Goal: Information Seeking & Learning: Learn about a topic

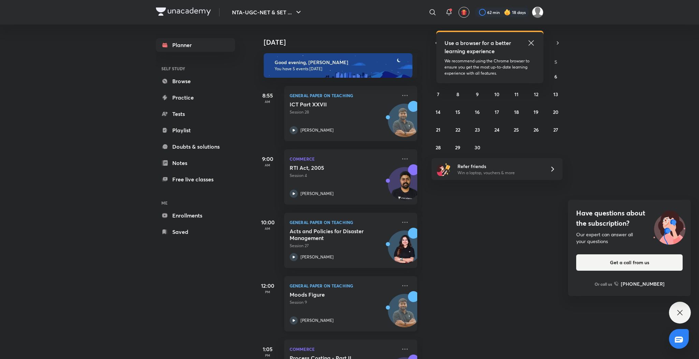
click at [298, 319] on div "[PERSON_NAME]" at bounding box center [342, 320] width 107 height 8
click at [531, 42] on icon at bounding box center [530, 42] width 5 height 5
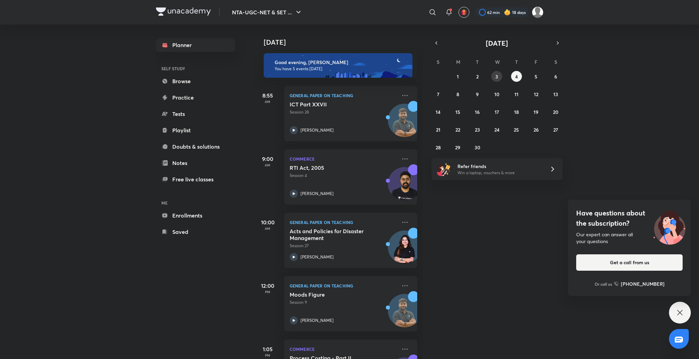
click at [499, 73] on button "3" at bounding box center [496, 76] width 11 height 11
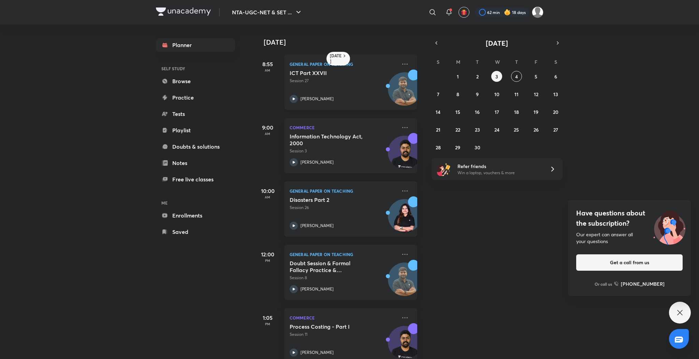
click at [292, 99] on icon at bounding box center [293, 98] width 2 height 2
click at [515, 77] on abbr "4" at bounding box center [516, 76] width 3 height 6
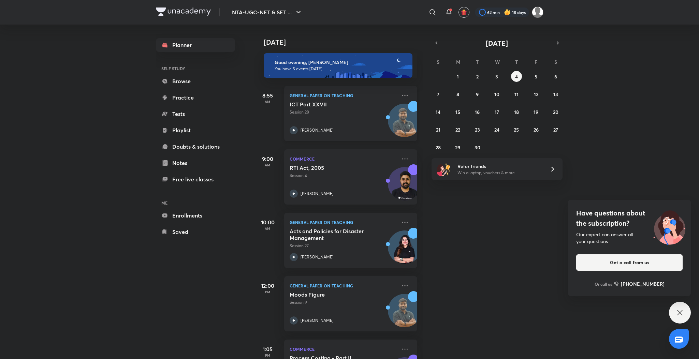
click at [291, 131] on icon at bounding box center [293, 130] width 8 height 8
